Goal: Check status

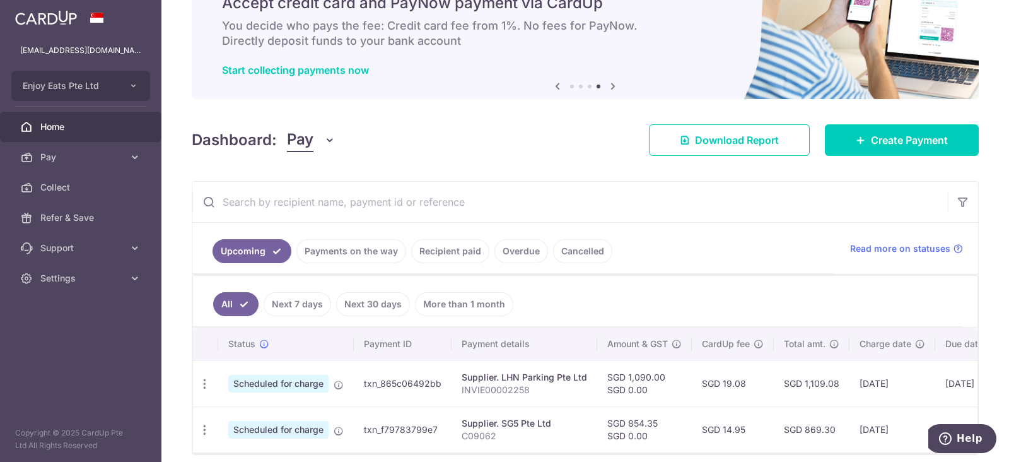
scroll to position [120, 0]
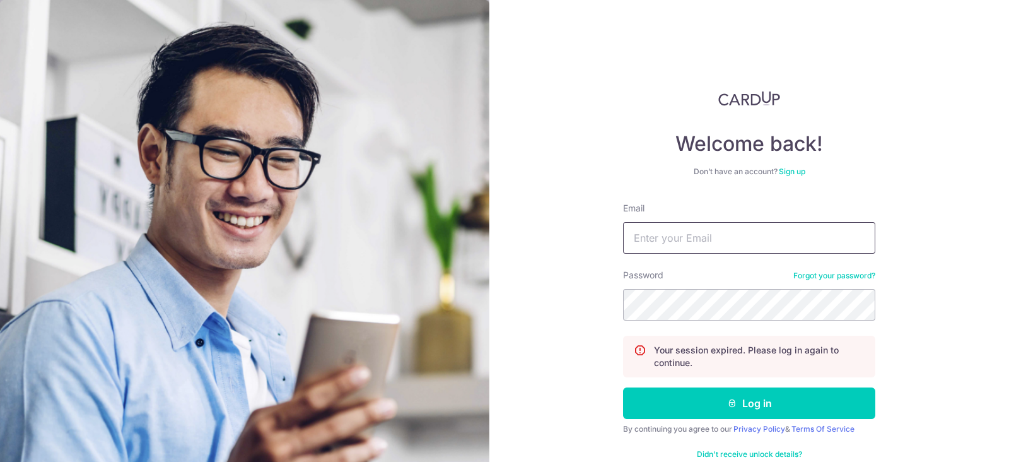
type input "[EMAIL_ADDRESS][DOMAIN_NAME]"
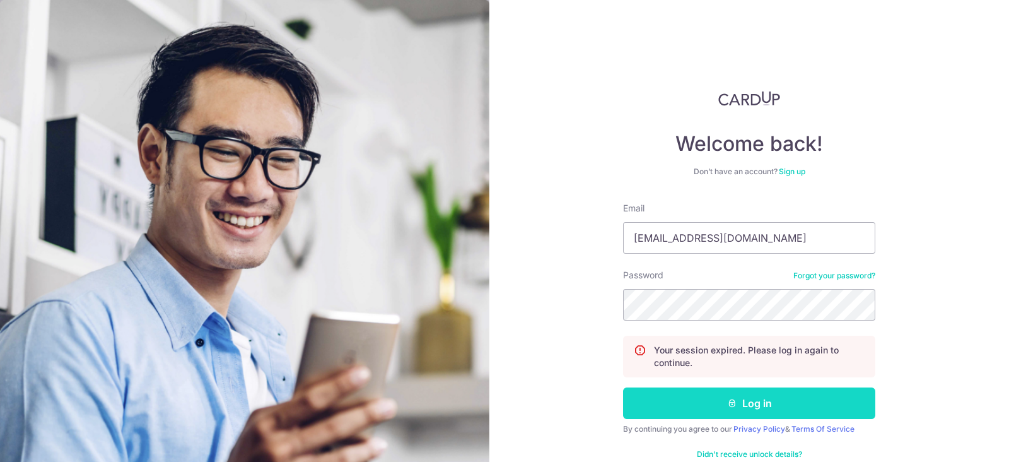
click at [829, 393] on button "Log in" at bounding box center [749, 403] width 252 height 32
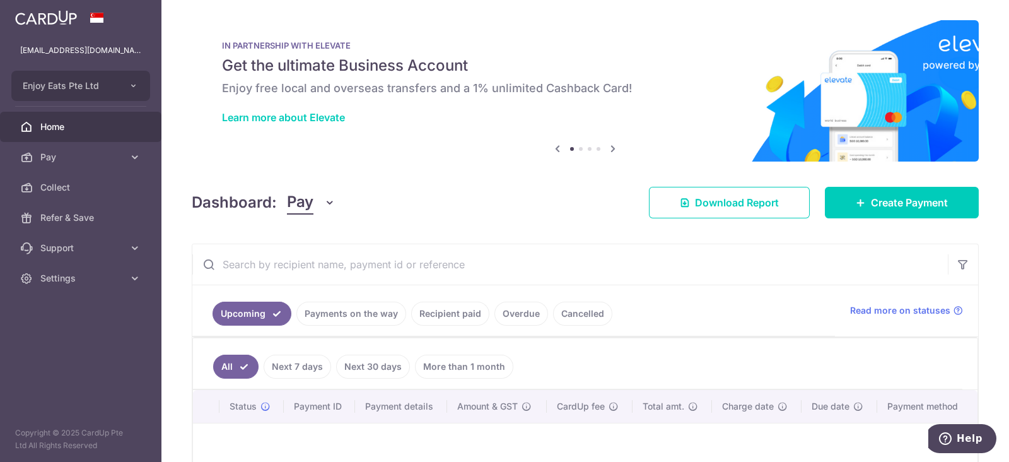
click at [375, 312] on link "Payments on the way" at bounding box center [351, 313] width 110 height 24
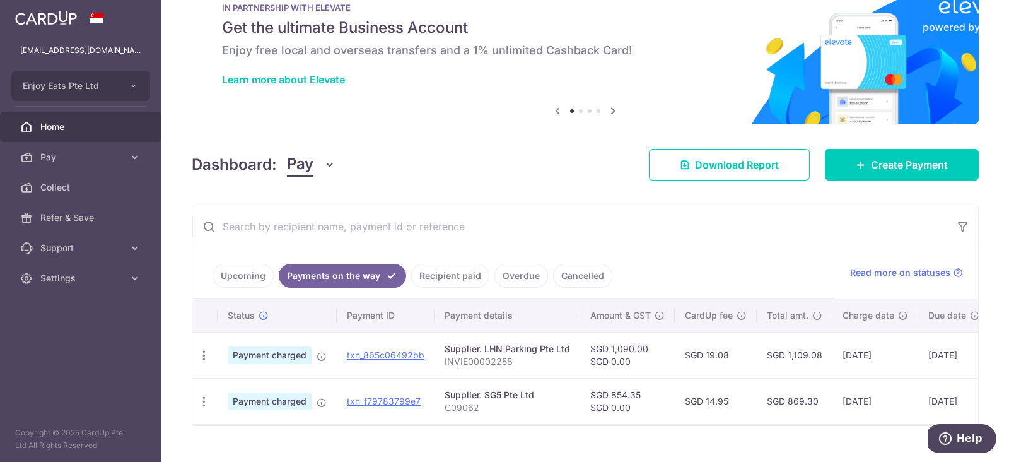
scroll to position [67, 0]
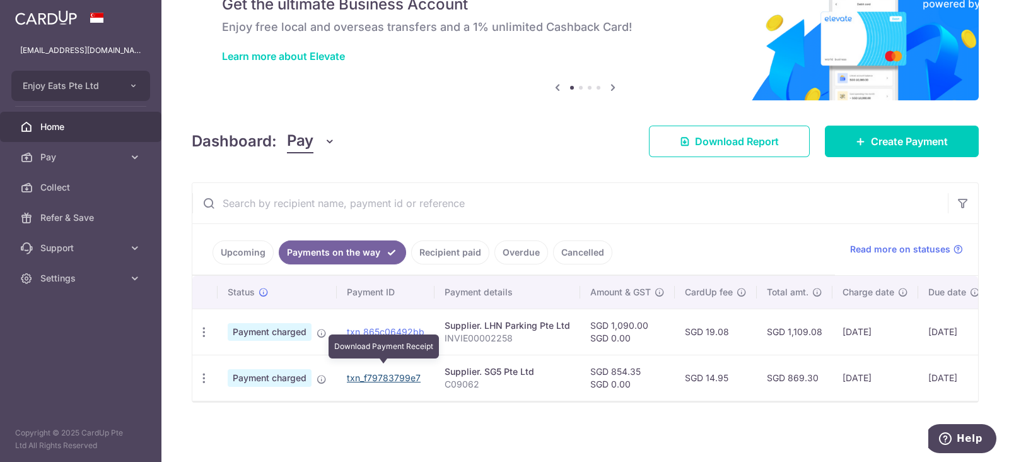
click at [394, 372] on link "txn_f79783799e7" at bounding box center [384, 377] width 74 height 11
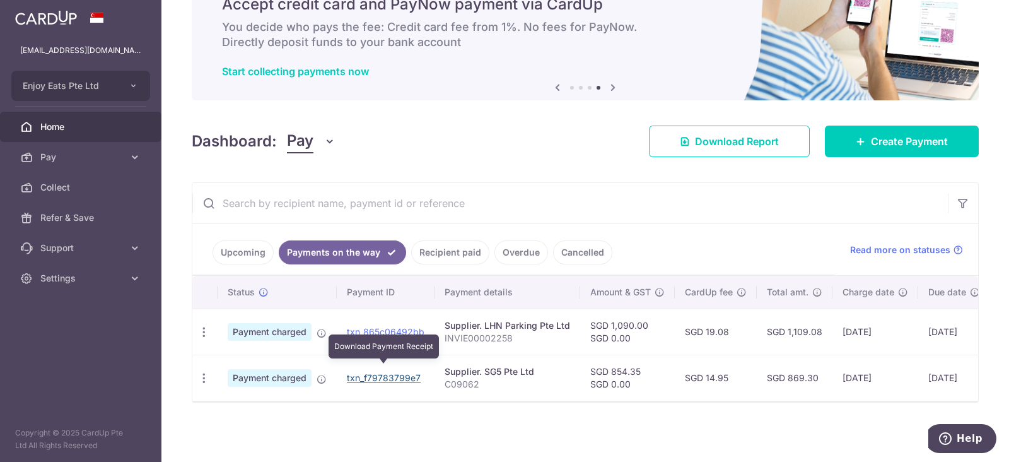
click at [382, 372] on link "txn_f79783799e7" at bounding box center [384, 377] width 74 height 11
click at [379, 326] on link "txn_865c06492bb" at bounding box center [386, 331] width 78 height 11
